Goal: Transaction & Acquisition: Purchase product/service

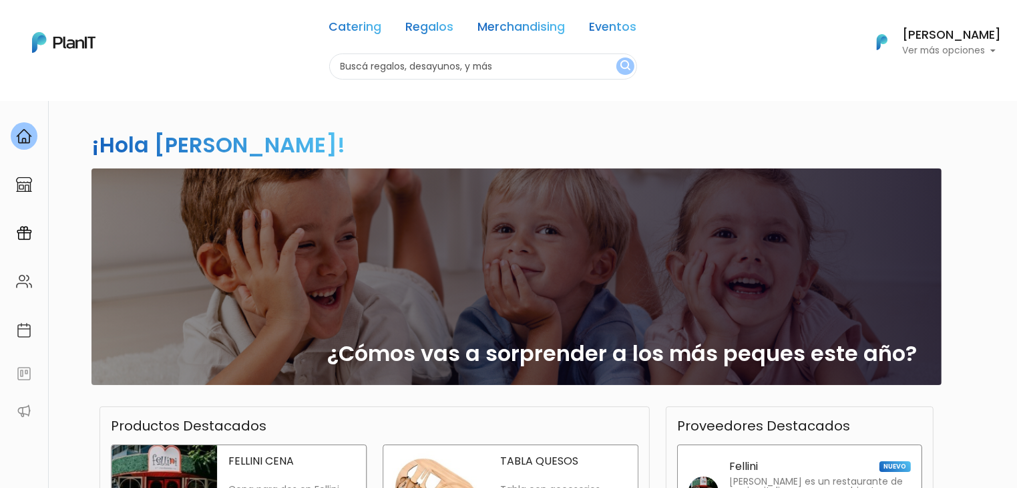
click at [503, 469] on div "TABLA QUESOS Tabla con accesorios Ver más" at bounding box center [564, 491] width 148 height 92
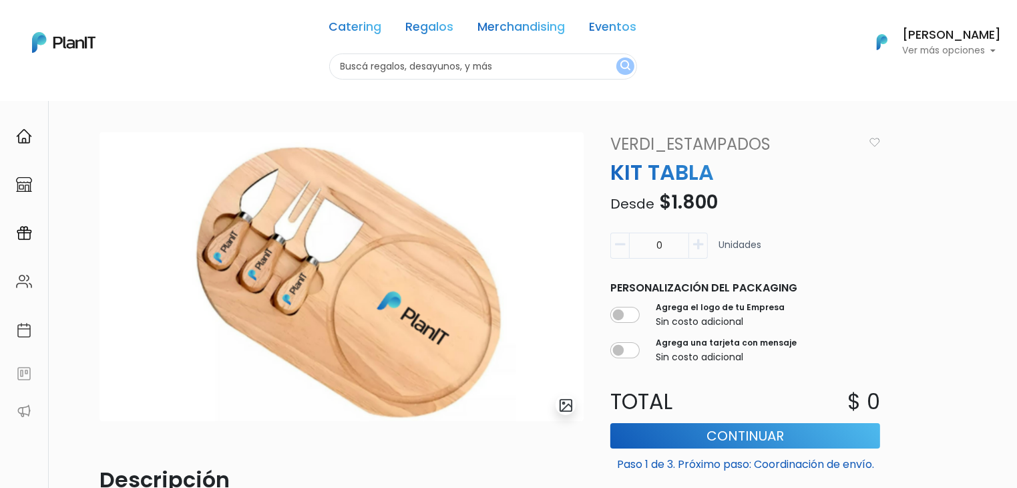
scroll to position [350, 0]
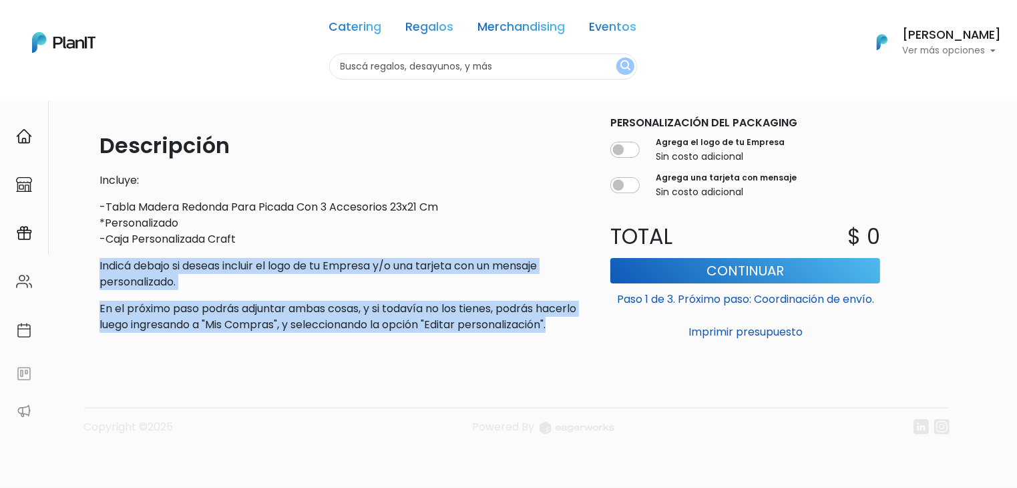
drag, startPoint x: 192, startPoint y: 329, endPoint x: 83, endPoint y: 241, distance: 140.2
click at [83, 241] on div "slide 1 of 1 Descripción Incluye: -Tabla Madera Redonda Para Picada Con 3 Acces…" at bounding box center [509, 126] width 882 height 721
copy div "Indicá debajo si deseas incluir el logo de tu Empresa y/o una tarjeta con un me…"
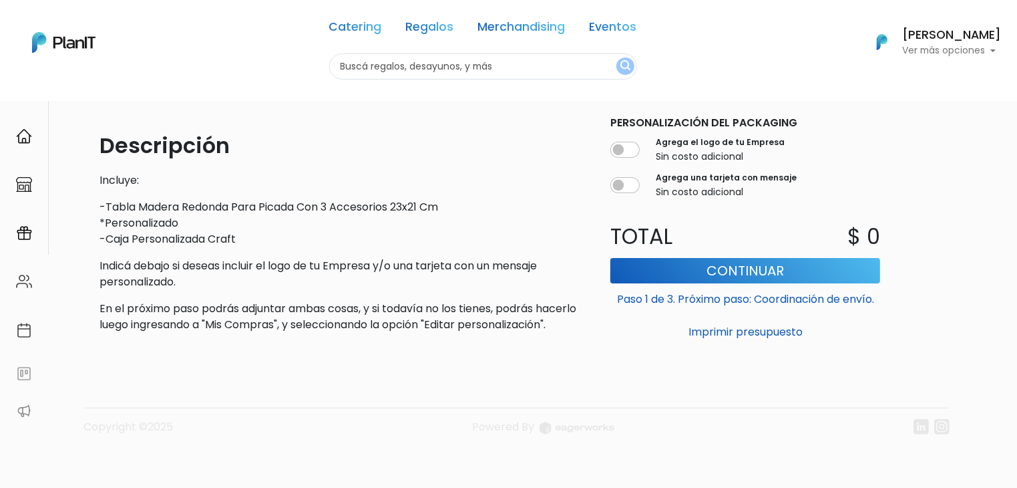
click at [380, 72] on input "text" at bounding box center [483, 66] width 308 height 26
type input "sell"
click at [617, 57] on button "submit" at bounding box center [626, 65] width 18 height 17
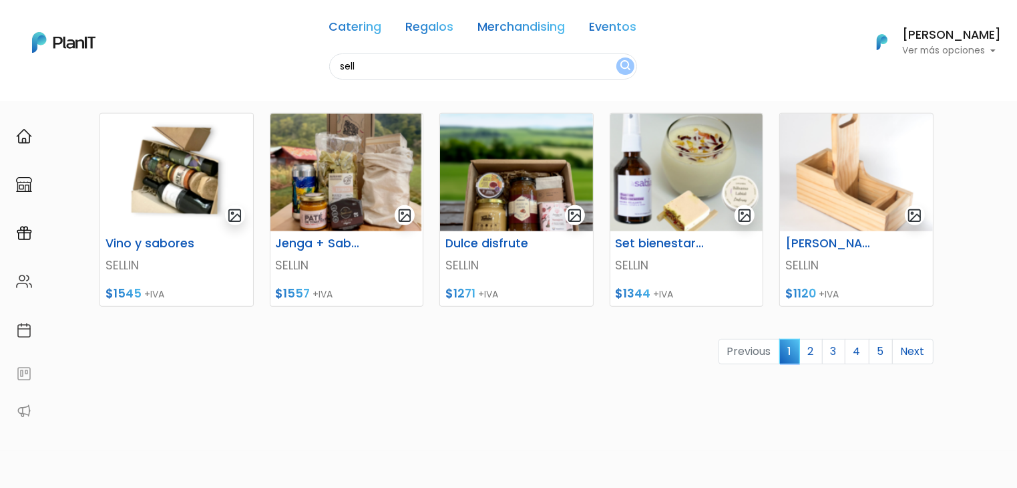
scroll to position [577, 0]
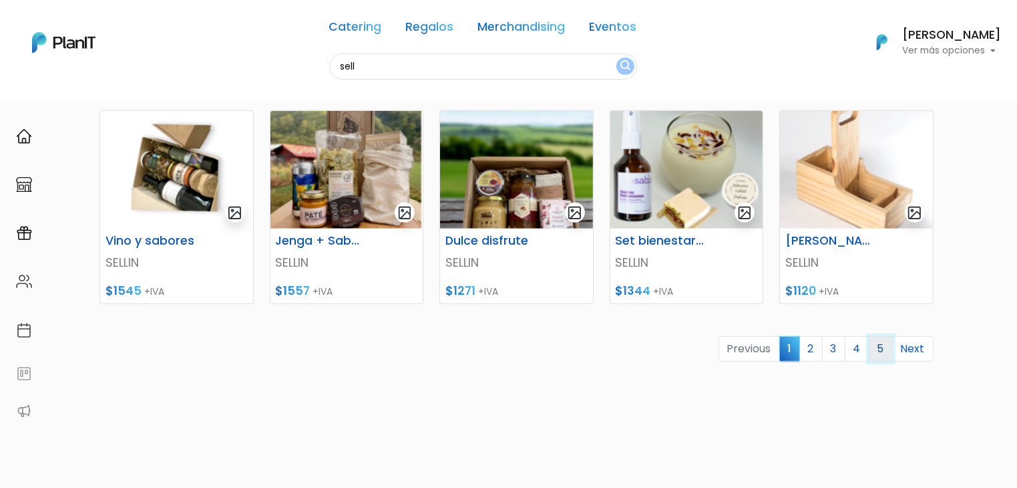
click at [877, 351] on link "5" at bounding box center [881, 348] width 24 height 25
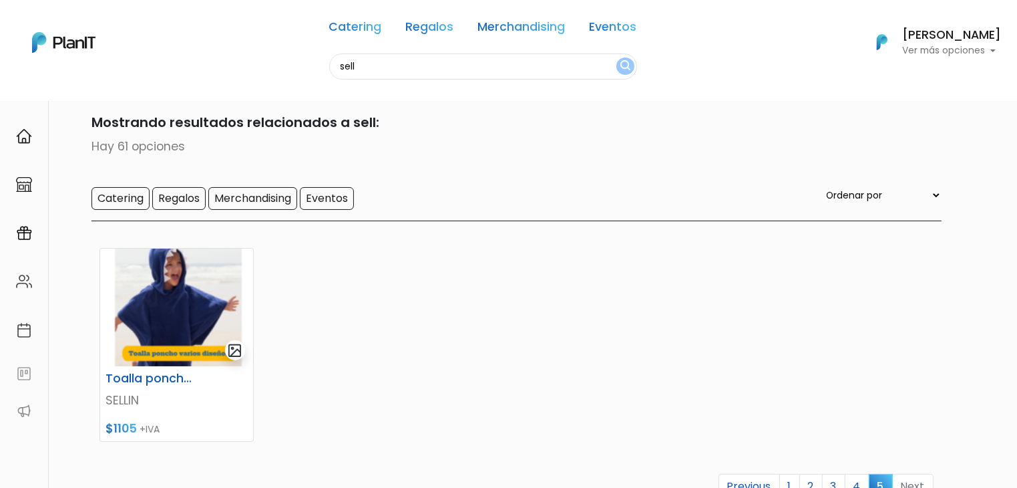
scroll to position [229, 0]
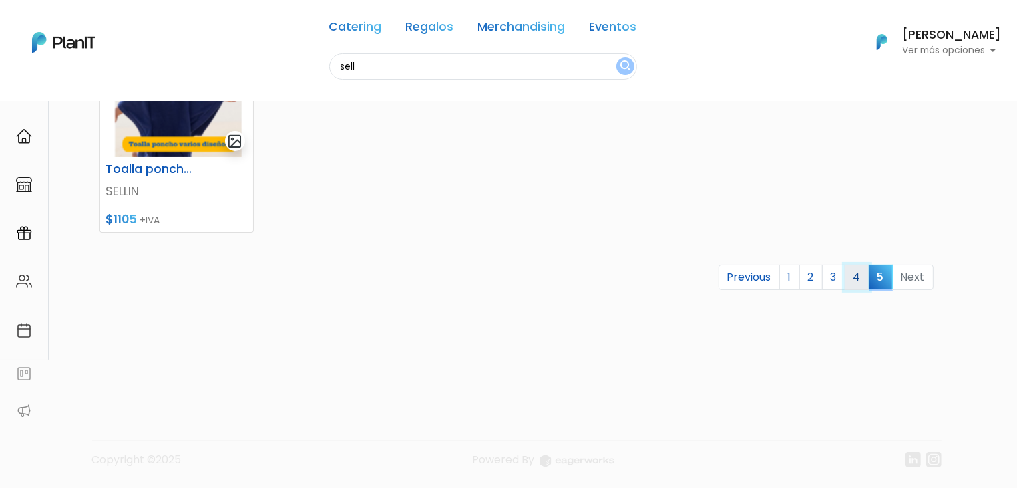
click at [855, 284] on link "4" at bounding box center [857, 277] width 25 height 25
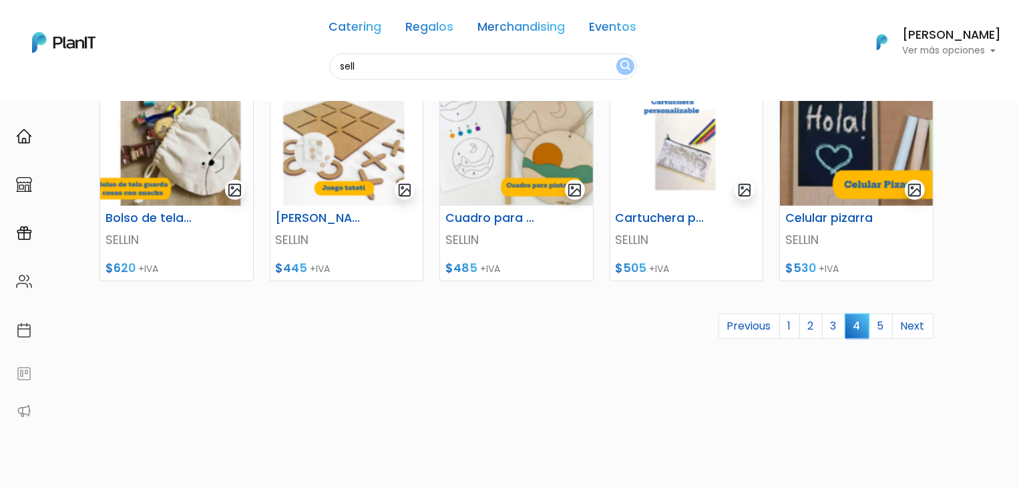
scroll to position [604, 0]
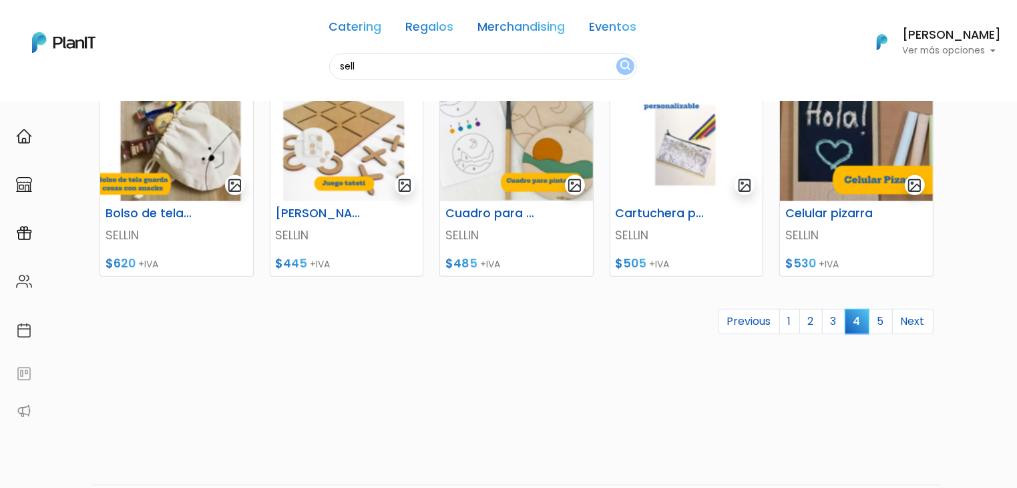
drag, startPoint x: 1026, startPoint y: 100, endPoint x: 1026, endPoint y: 347, distance: 247.1
click at [839, 317] on link "3" at bounding box center [833, 321] width 23 height 25
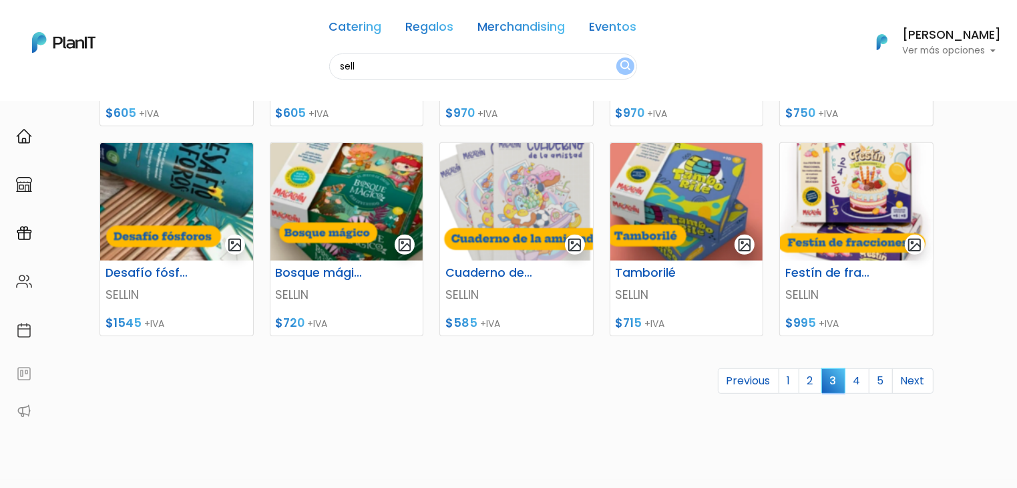
scroll to position [566, 0]
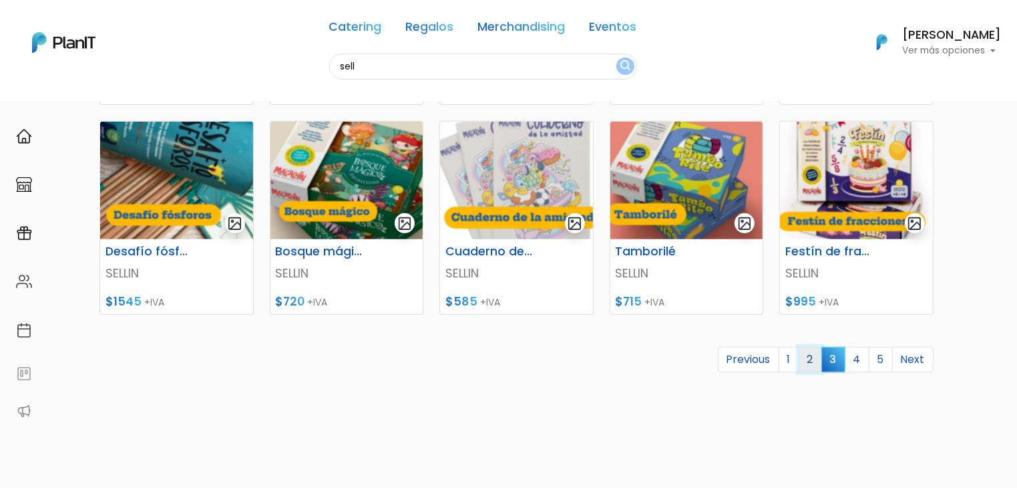
click at [813, 354] on link "2" at bounding box center [810, 359] width 23 height 25
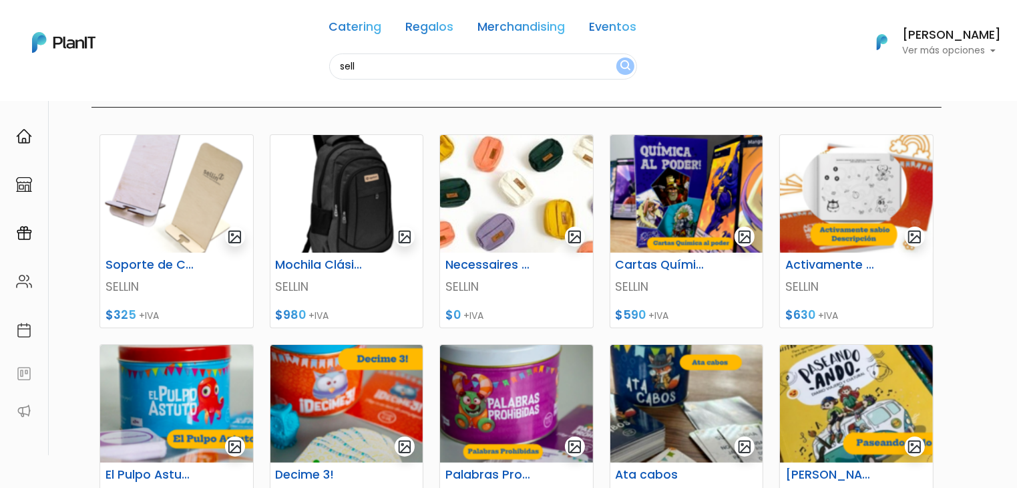
scroll to position [140, 0]
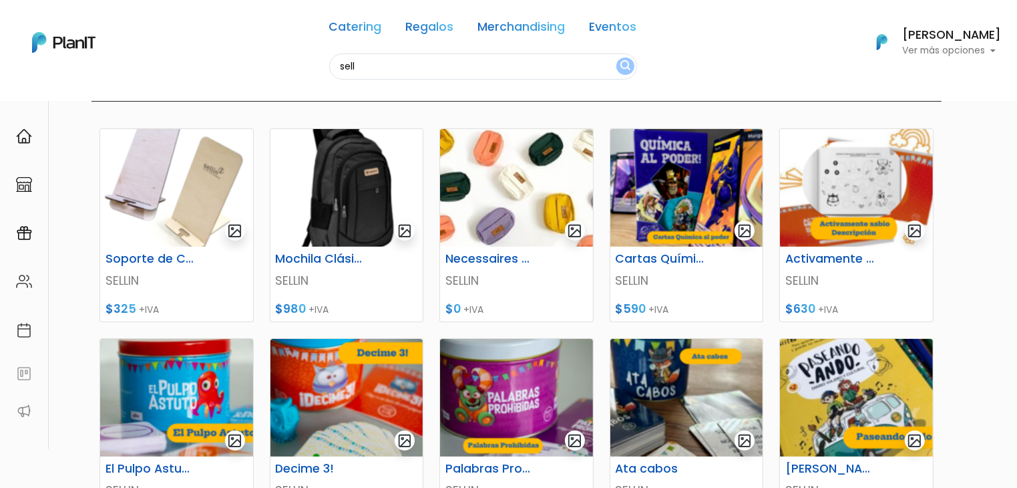
drag, startPoint x: 1025, startPoint y: 67, endPoint x: 1026, endPoint y: 124, distance: 56.8
click at [1017, 124] on html "Catering Regalos Merchandising Eventos sell Catering Regalos Merchandising Even…" at bounding box center [508, 104] width 1017 height 488
click at [477, 190] on img at bounding box center [516, 188] width 153 height 118
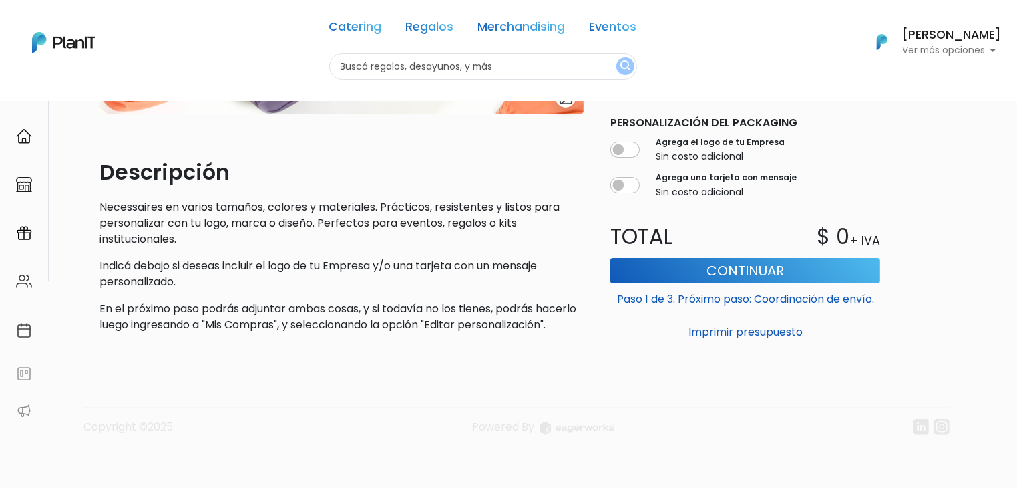
scroll to position [319, 0]
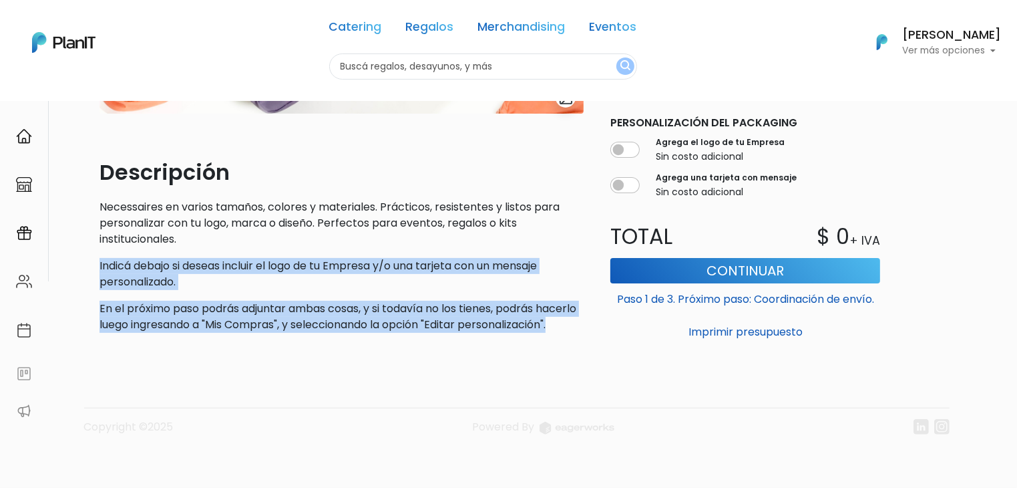
drag, startPoint x: 194, startPoint y: 331, endPoint x: 75, endPoint y: 259, distance: 138.1
click at [75, 259] on div "slide 1 of 1 Descripción Necessaires en varios tamaños, colores y materiales. P…" at bounding box center [509, 140] width 882 height 695
copy div "Indicá debajo si deseas incluir el logo de tu Empresa y/o una tarjeta con un me…"
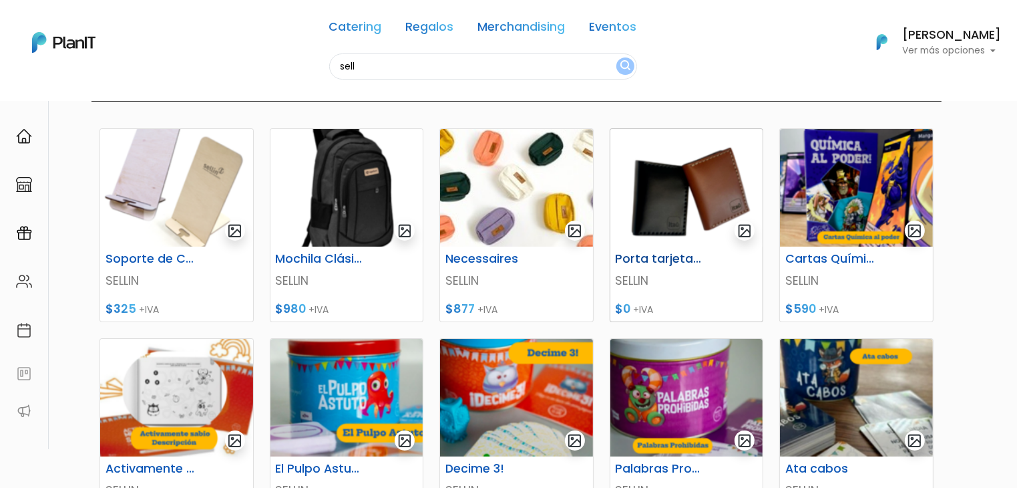
click at [696, 161] on img at bounding box center [686, 188] width 153 height 118
